Goal: Task Accomplishment & Management: Use online tool/utility

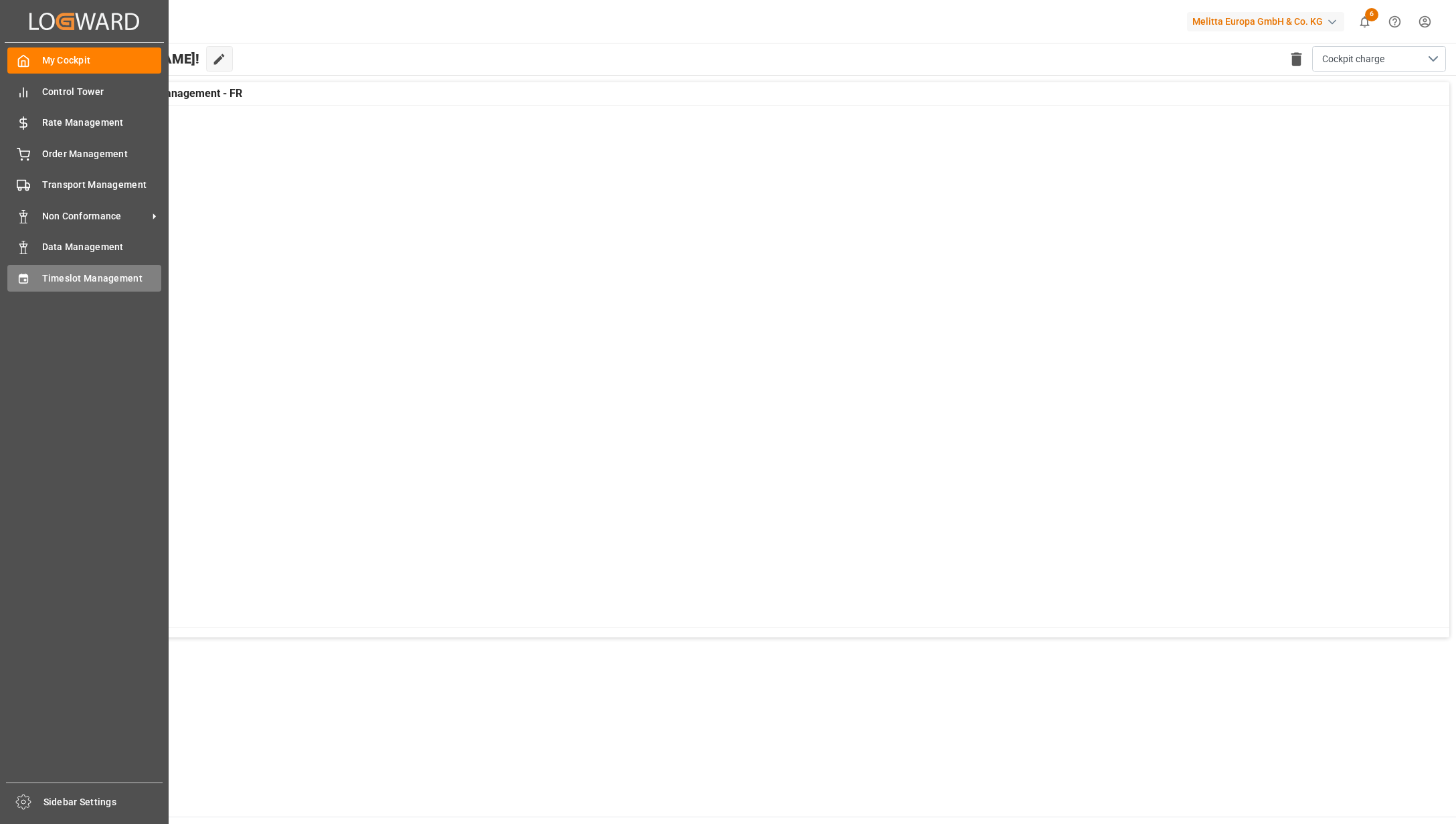
click at [65, 269] on div "Timeslot Management Timeslot Management" at bounding box center [84, 278] width 154 height 26
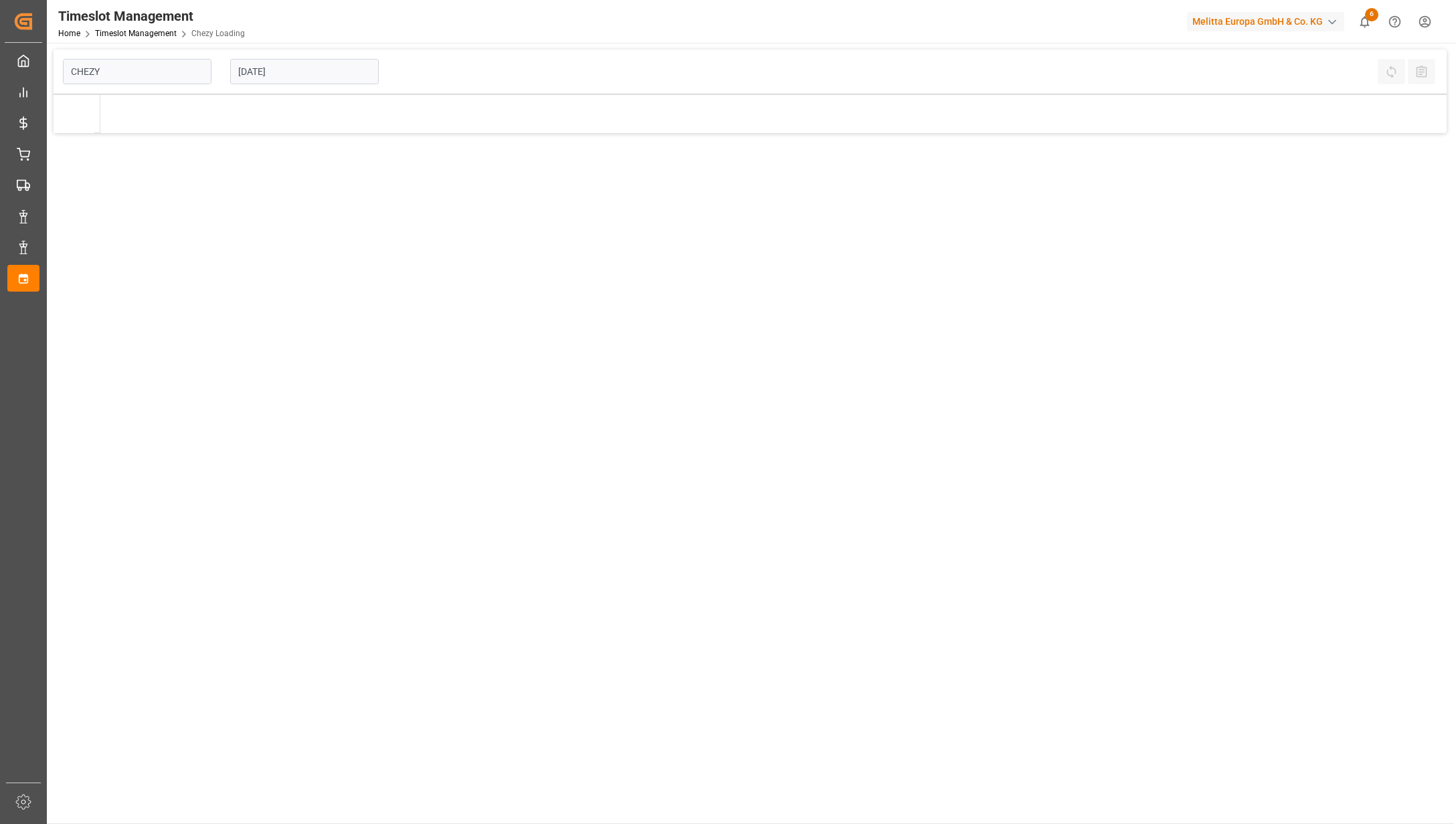
type input "Chezy Loading"
